Goal: Understand process/instructions: Learn how to perform a task or action

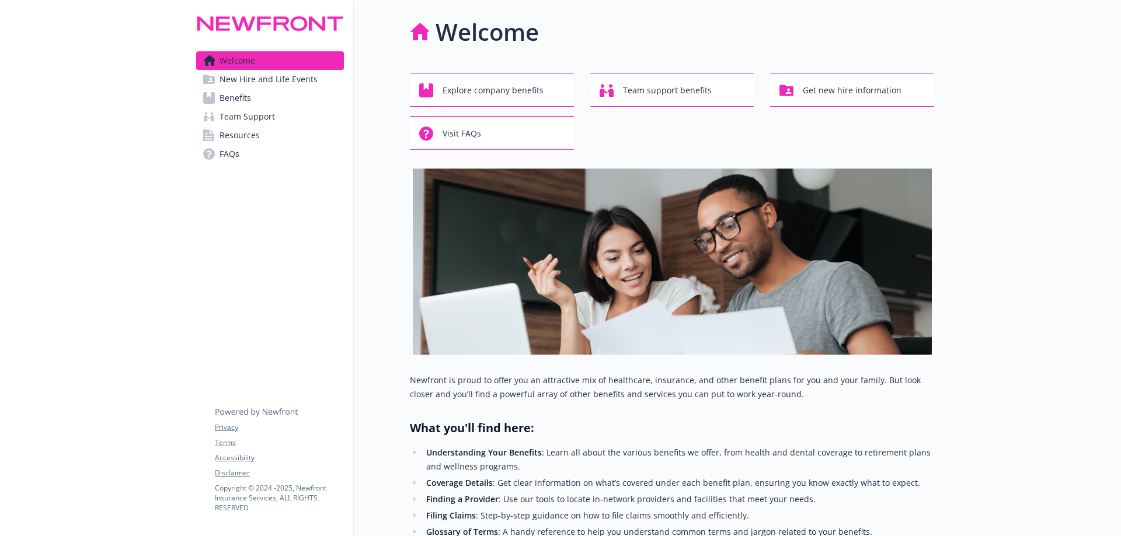
click at [226, 135] on span "Resources" at bounding box center [239, 135] width 40 height 19
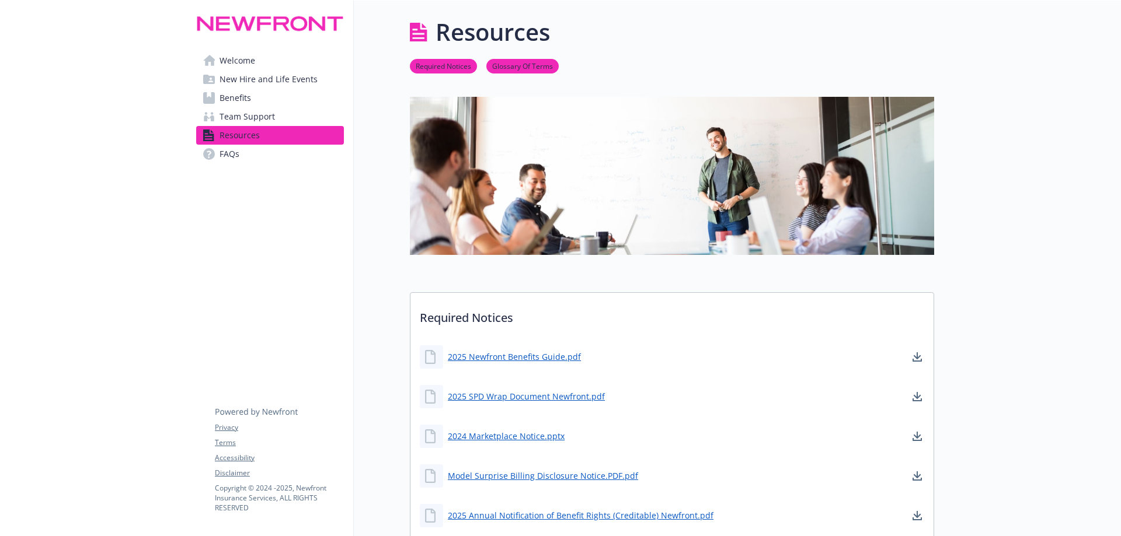
click at [234, 113] on span "Team Support" at bounding box center [246, 116] width 55 height 19
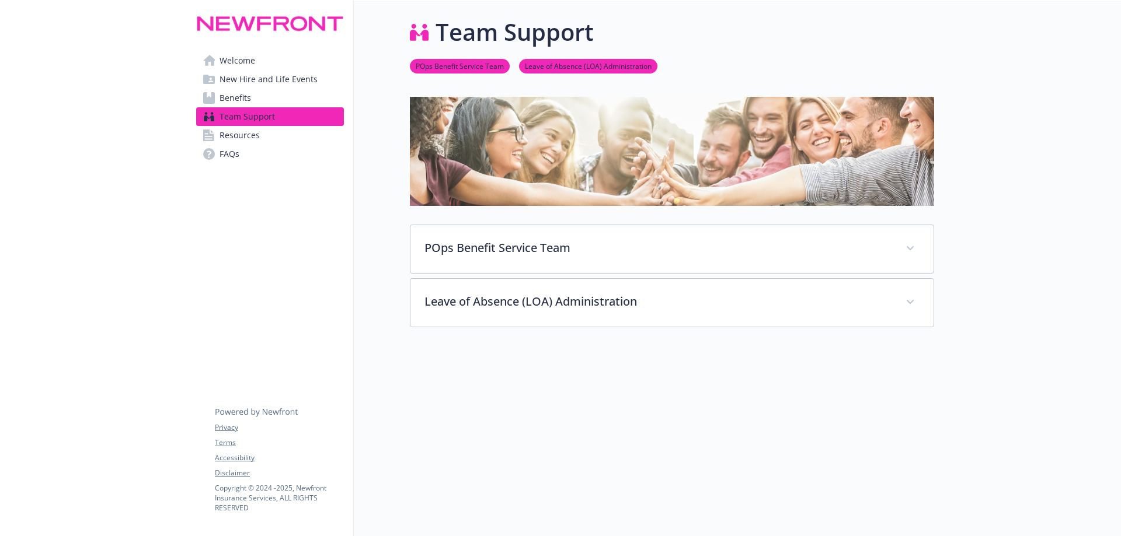
click at [265, 132] on link "Resources" at bounding box center [270, 135] width 148 height 19
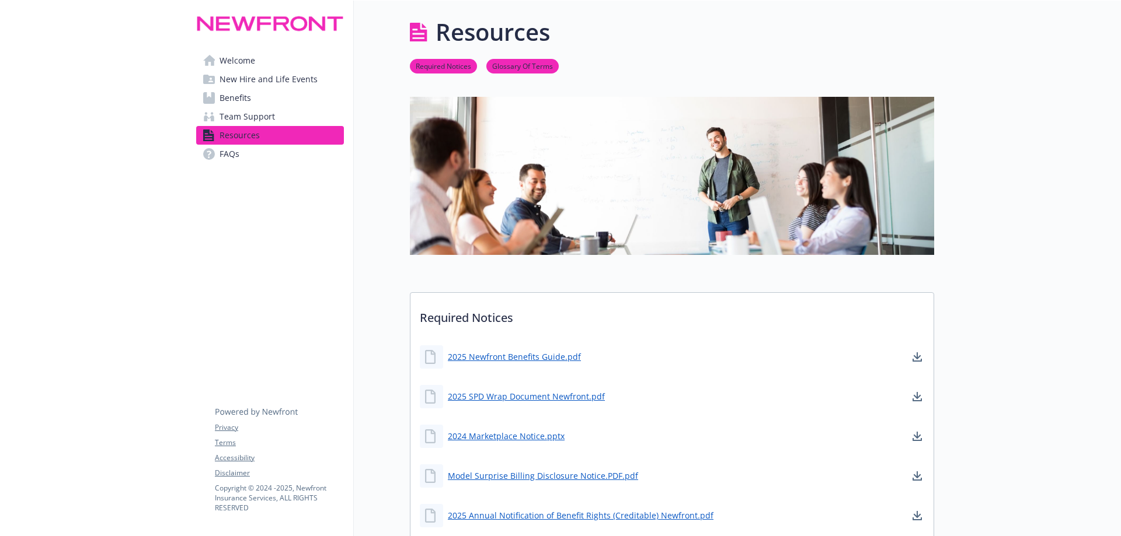
click at [310, 81] on span "New Hire and Life Events" at bounding box center [268, 79] width 98 height 19
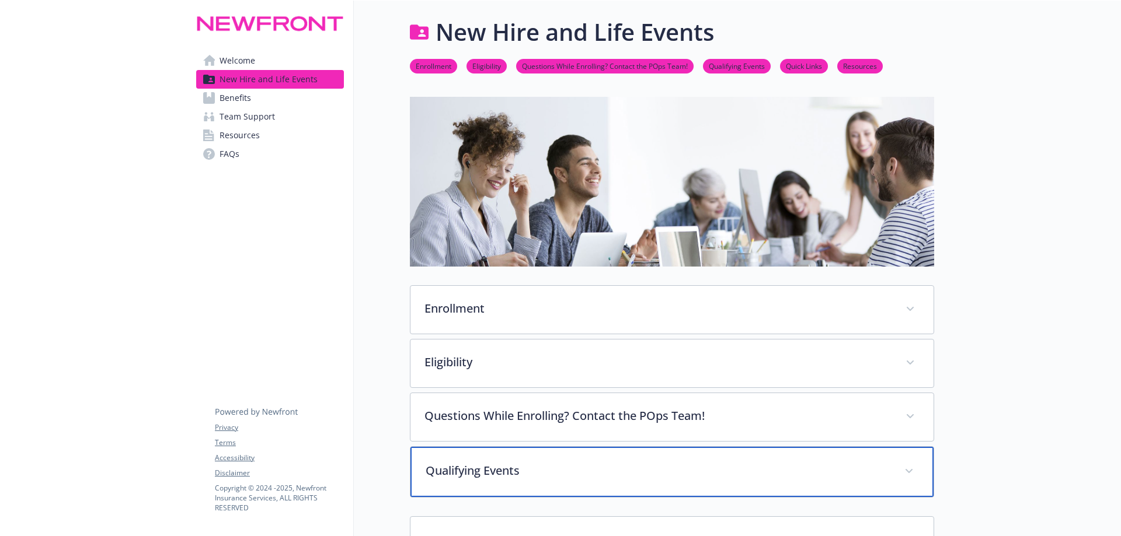
click at [573, 461] on div "Qualifying Events" at bounding box center [671, 472] width 523 height 50
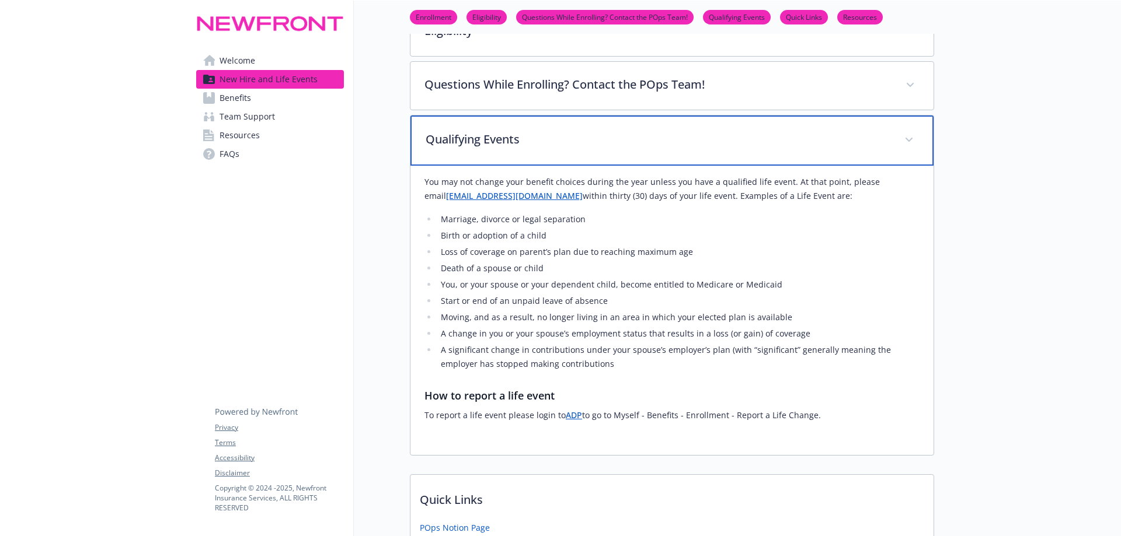
scroll to position [350, 0]
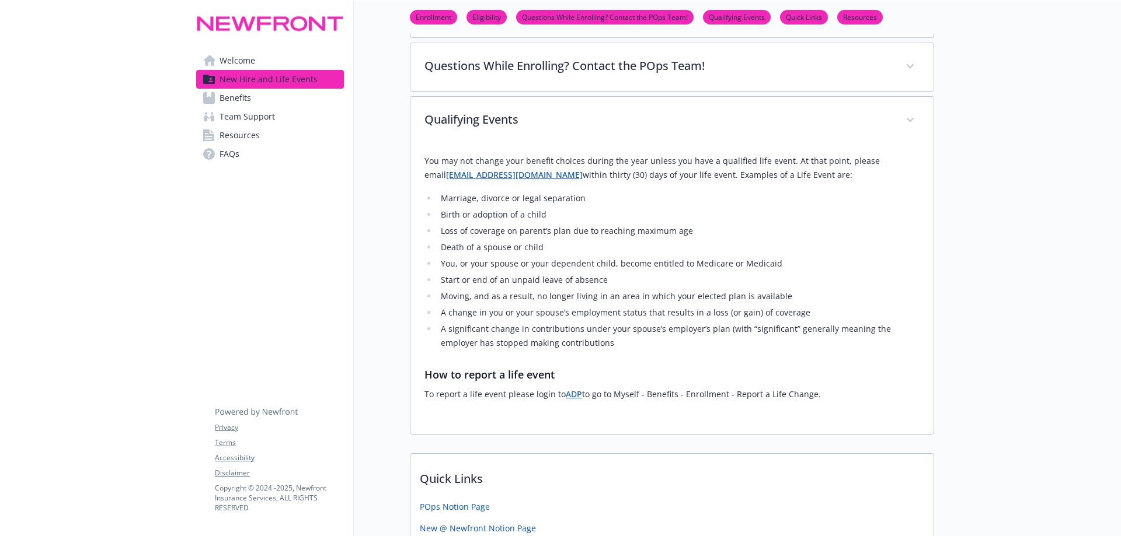
drag, startPoint x: 827, startPoint y: 403, endPoint x: 560, endPoint y: 399, distance: 266.7
click at [560, 399] on p "To report a life event please login to ADP to go to Myself - Benefits - Enrollm…" at bounding box center [671, 395] width 495 height 14
copy p "ADP to go to Myself - Benefits - Enrollment - Report a Life Change."
